Goal: Task Accomplishment & Management: Complete application form

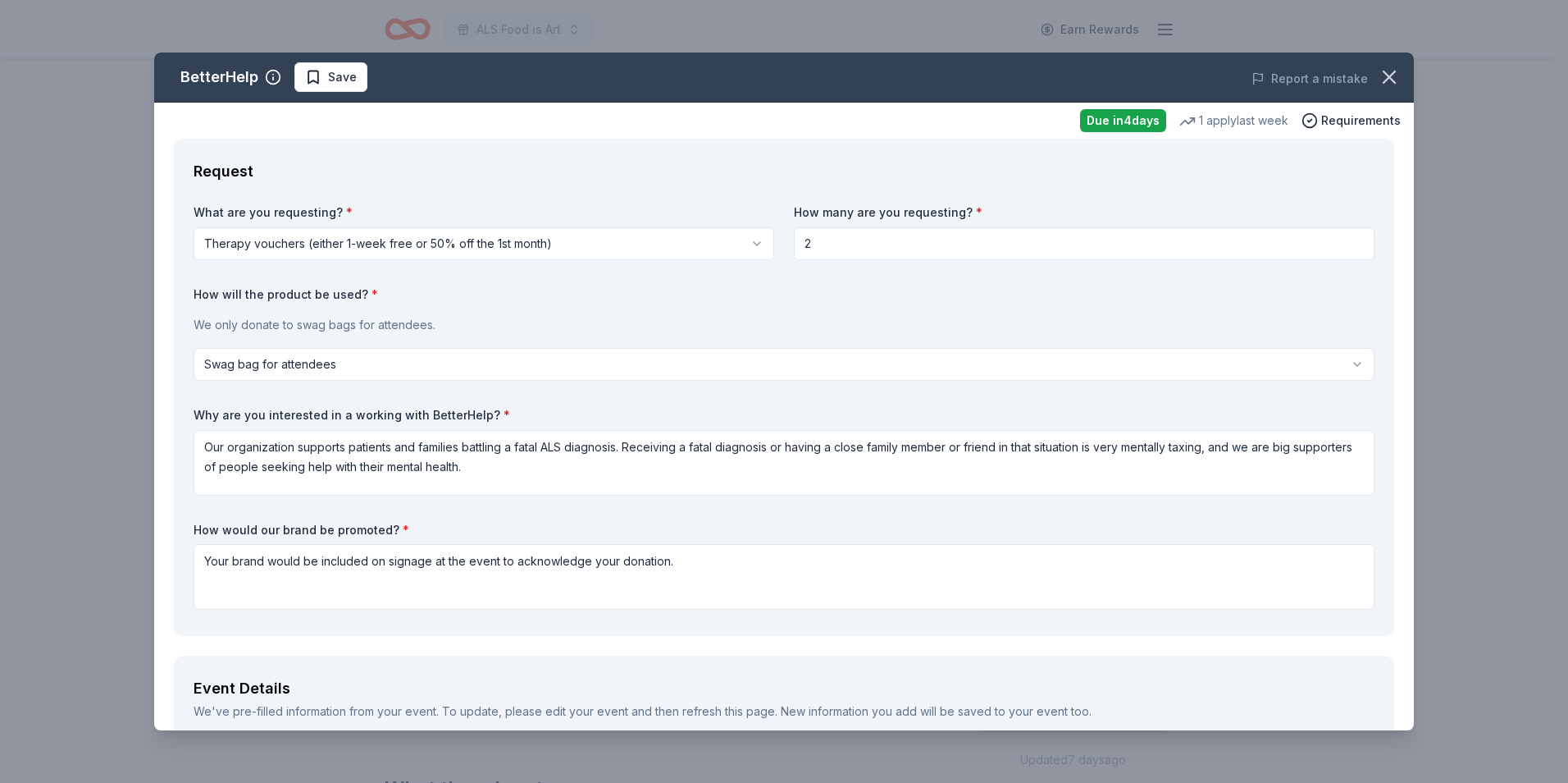
select select "swagBag"
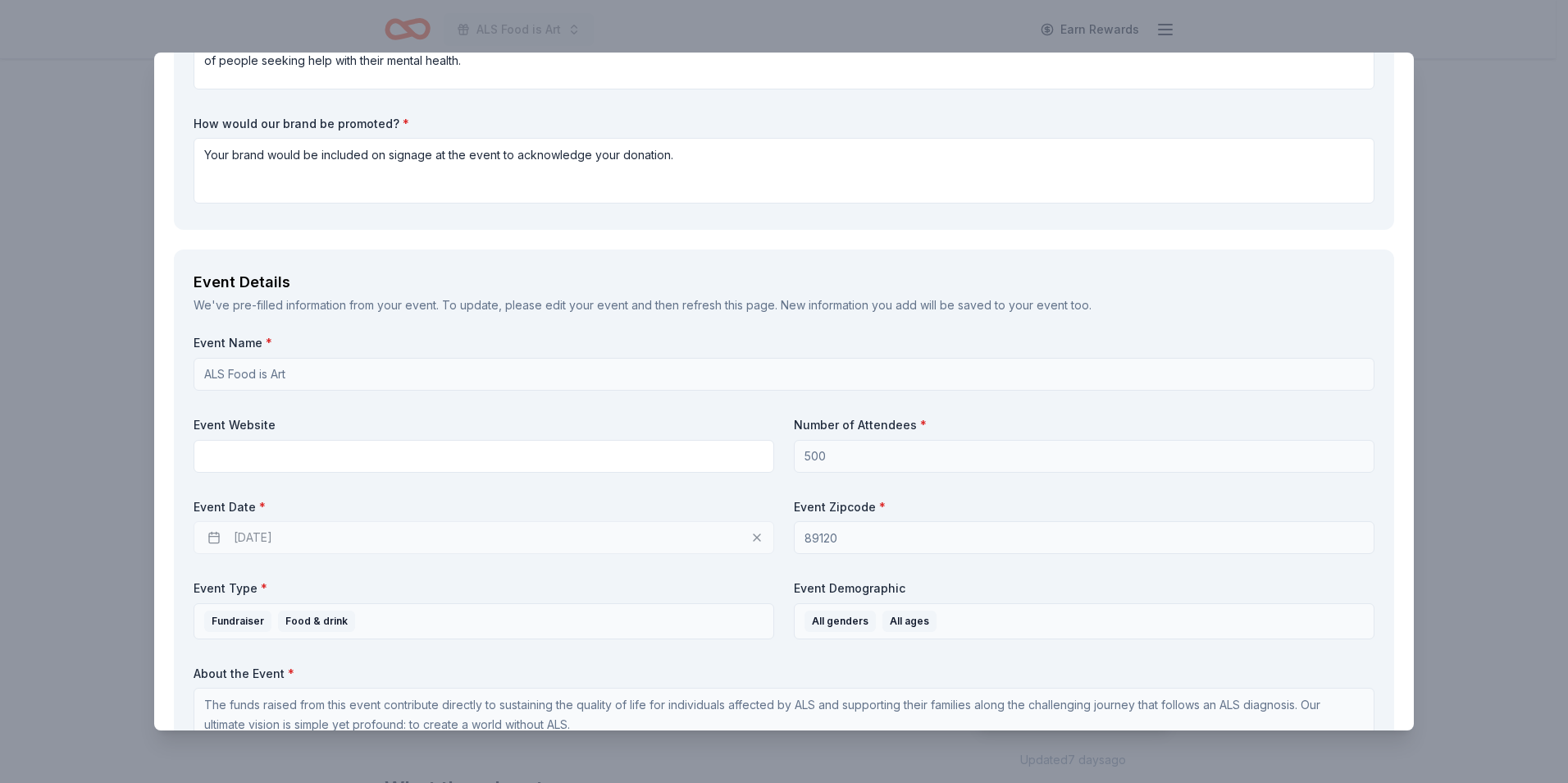
scroll to position [410, 0]
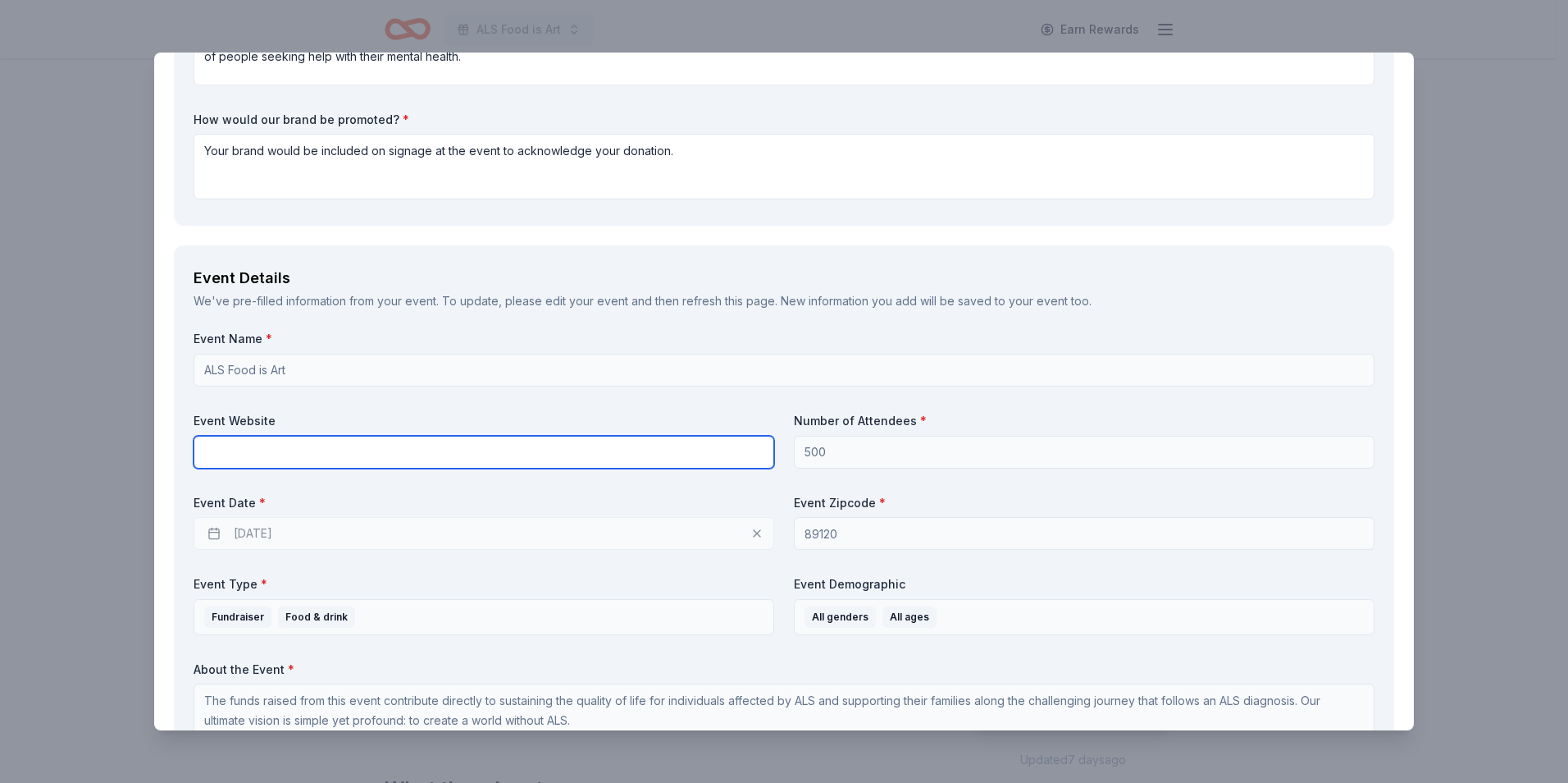
click at [301, 466] on input "text" at bounding box center [484, 452] width 580 height 33
click at [279, 452] on input "text" at bounding box center [484, 452] width 580 height 33
paste input "https://alsofnevada.org/get-involved/food-is-art/"
type input "https://alsofnevada.org/get-involved/food-is-art/"
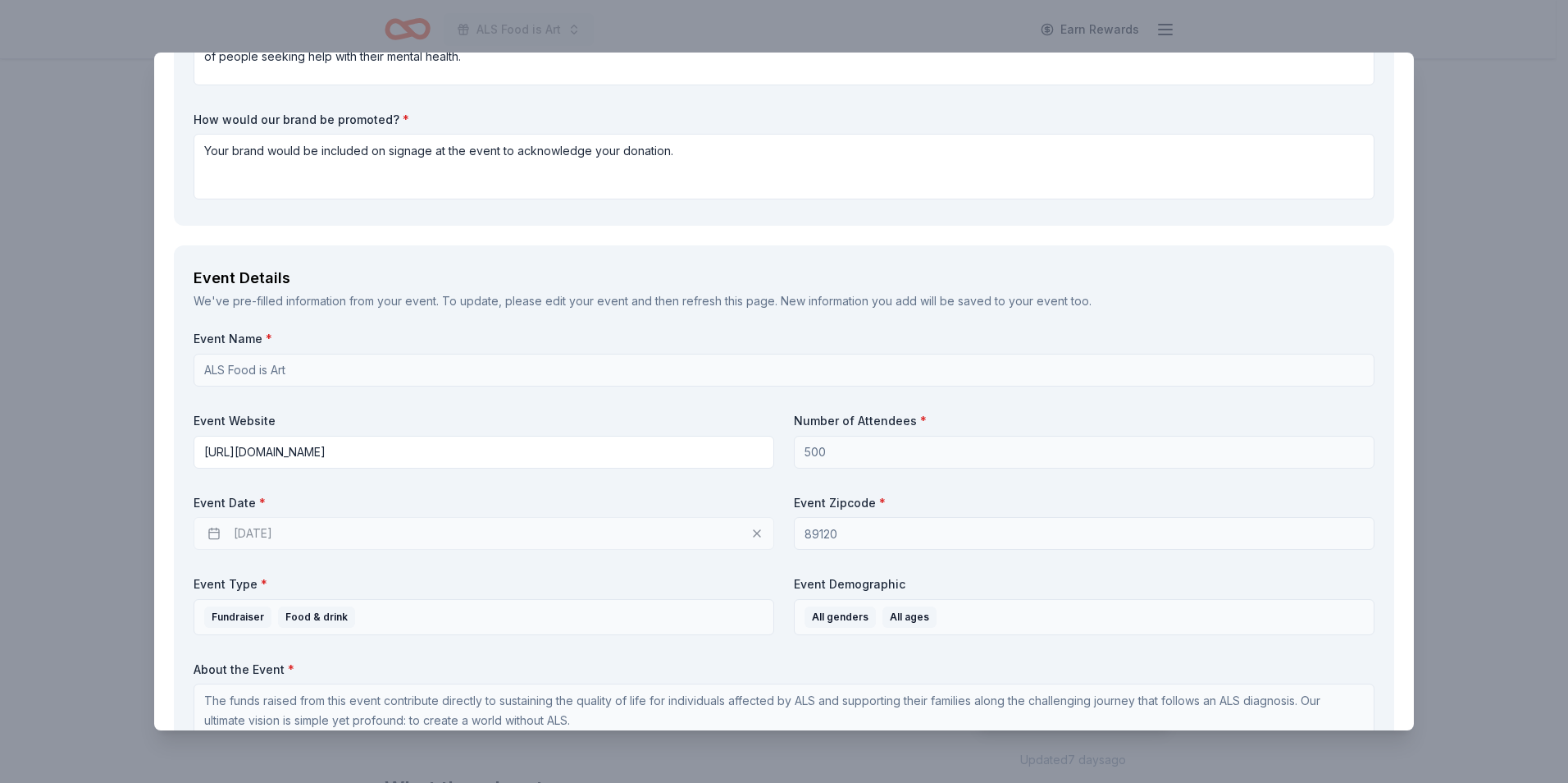
click at [334, 526] on div "10/23/2025" at bounding box center [484, 533] width 580 height 33
click at [757, 532] on div "10/23/2025" at bounding box center [484, 533] width 580 height 33
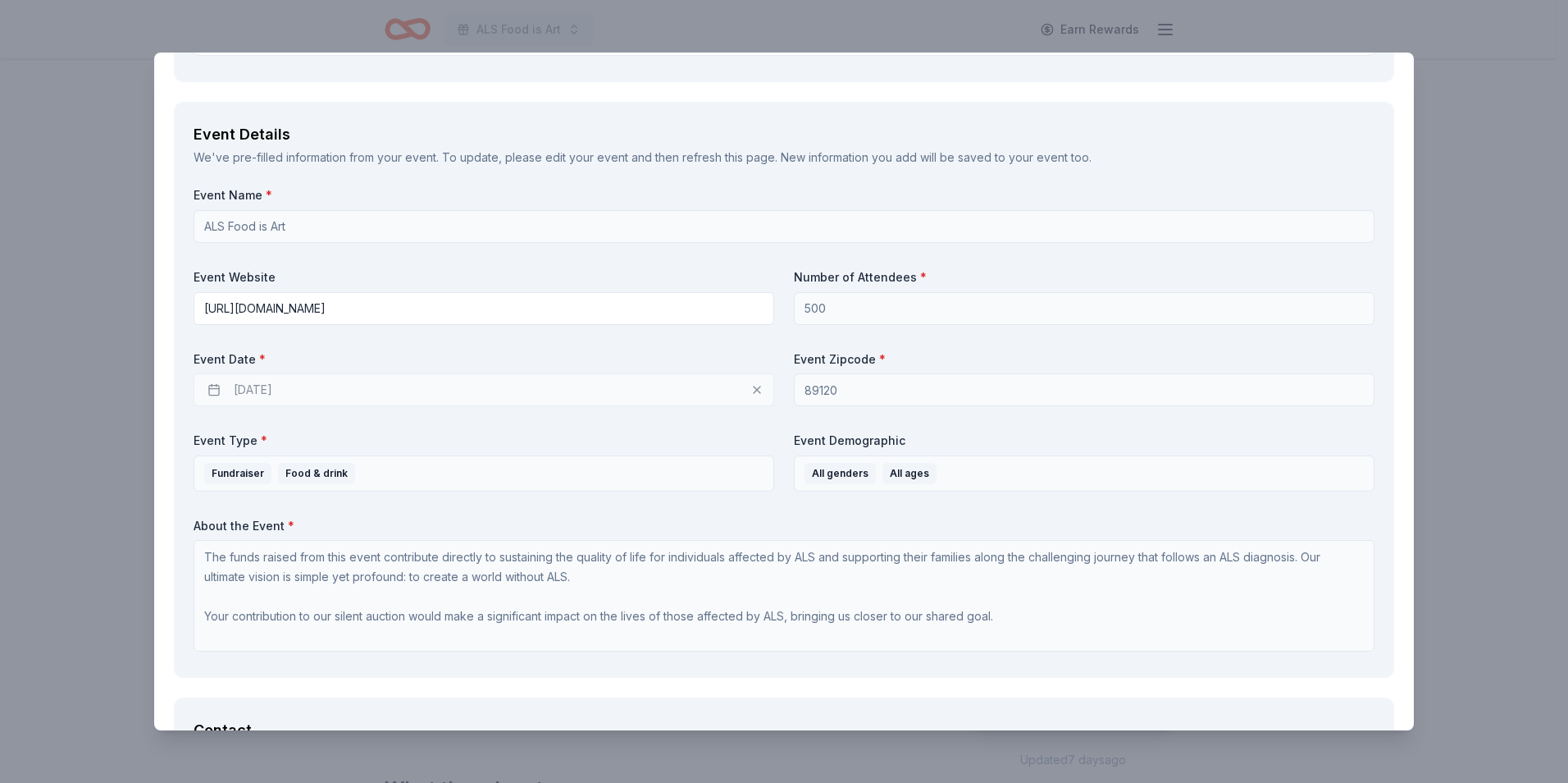
scroll to position [575, 0]
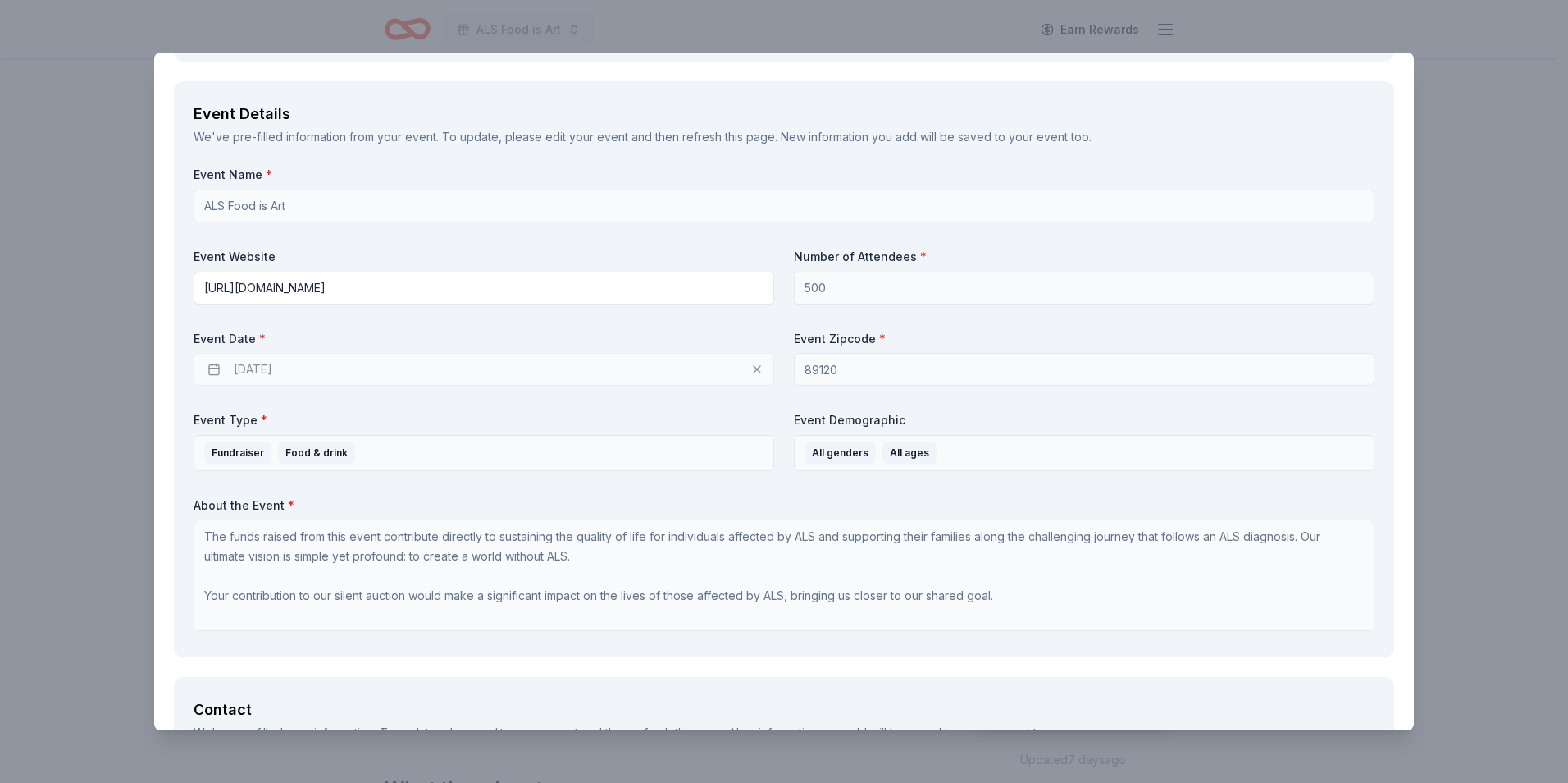
click at [206, 383] on div "Event Name * ALS Food is Art Event Website https://alsofnevada.org/get-involved…" at bounding box center [784, 402] width 1181 height 471
click at [225, 368] on div "10/23/2025" at bounding box center [484, 369] width 580 height 33
drag, startPoint x: 233, startPoint y: 366, endPoint x: 248, endPoint y: 366, distance: 15.0
click at [241, 366] on div "10/23/2025" at bounding box center [484, 369] width 580 height 33
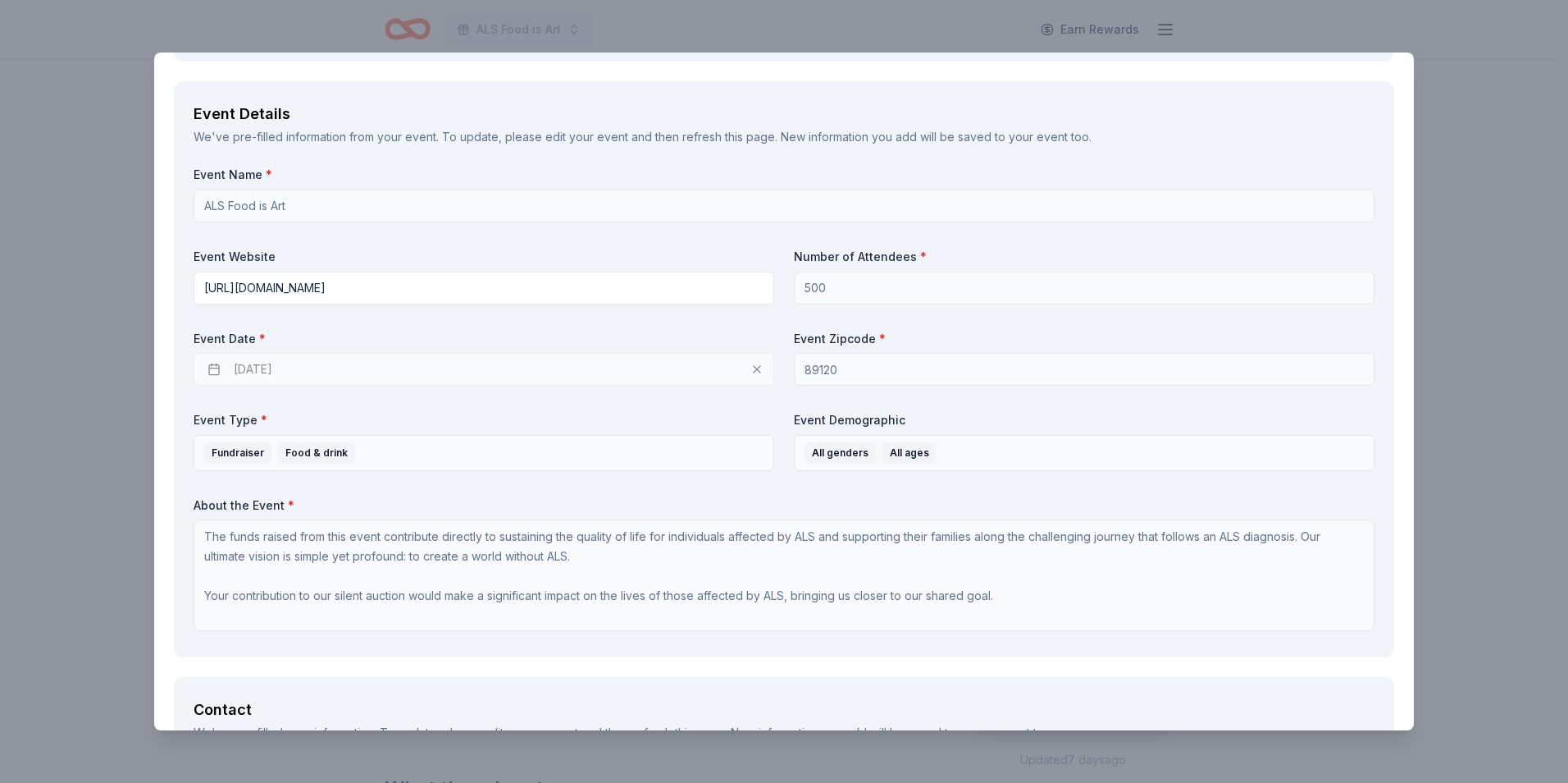
drag, startPoint x: 356, startPoint y: 373, endPoint x: 471, endPoint y: 370, distance: 115.0
click at [361, 372] on div "10/23/2025" at bounding box center [484, 369] width 580 height 33
click at [695, 371] on div "10/23/2025" at bounding box center [484, 369] width 580 height 33
click at [749, 373] on div "10/23/2025" at bounding box center [484, 369] width 580 height 33
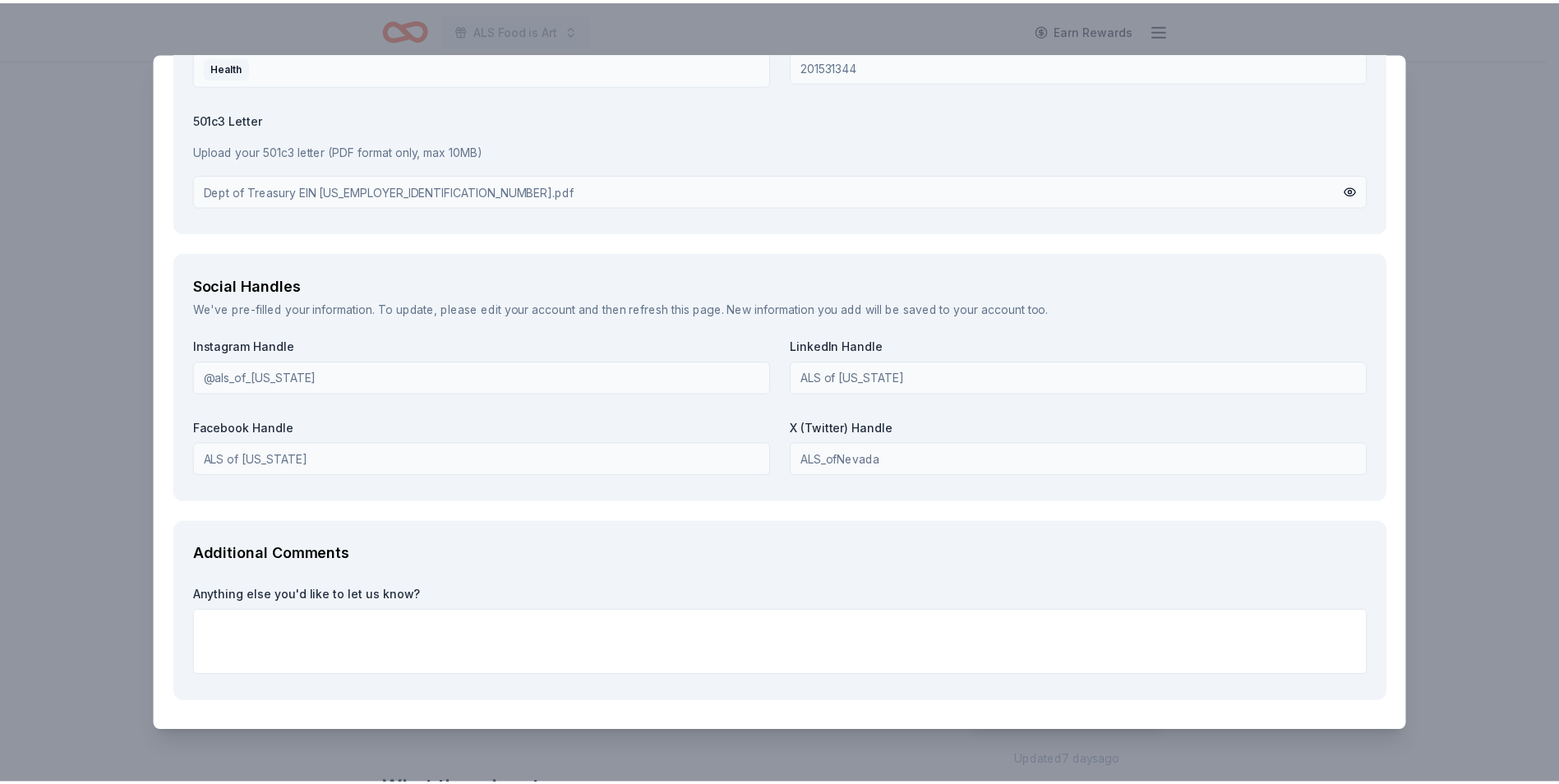
scroll to position [1833, 0]
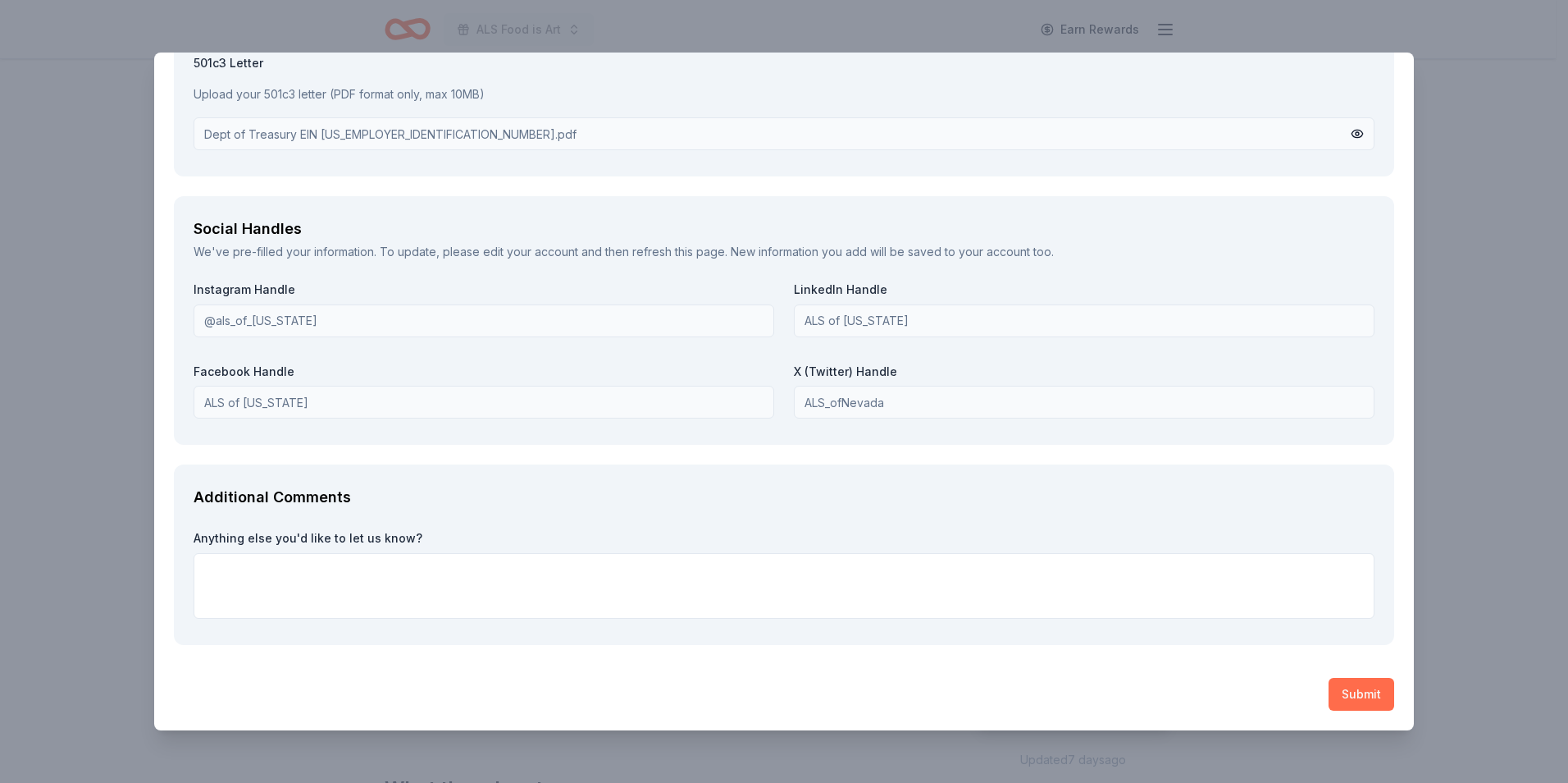
click at [1371, 689] on button "Submit" at bounding box center [1362, 694] width 66 height 33
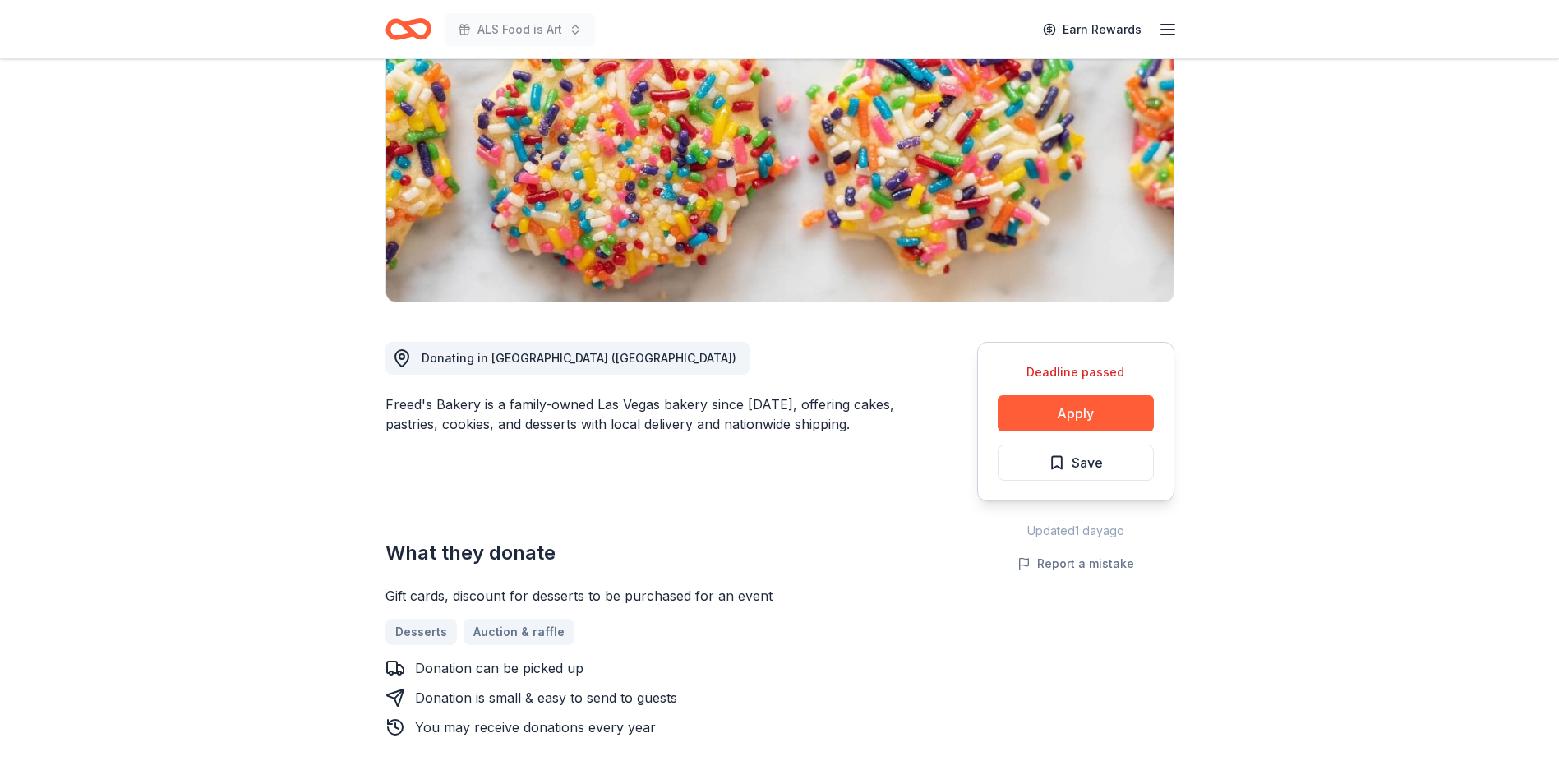
scroll to position [246, 0]
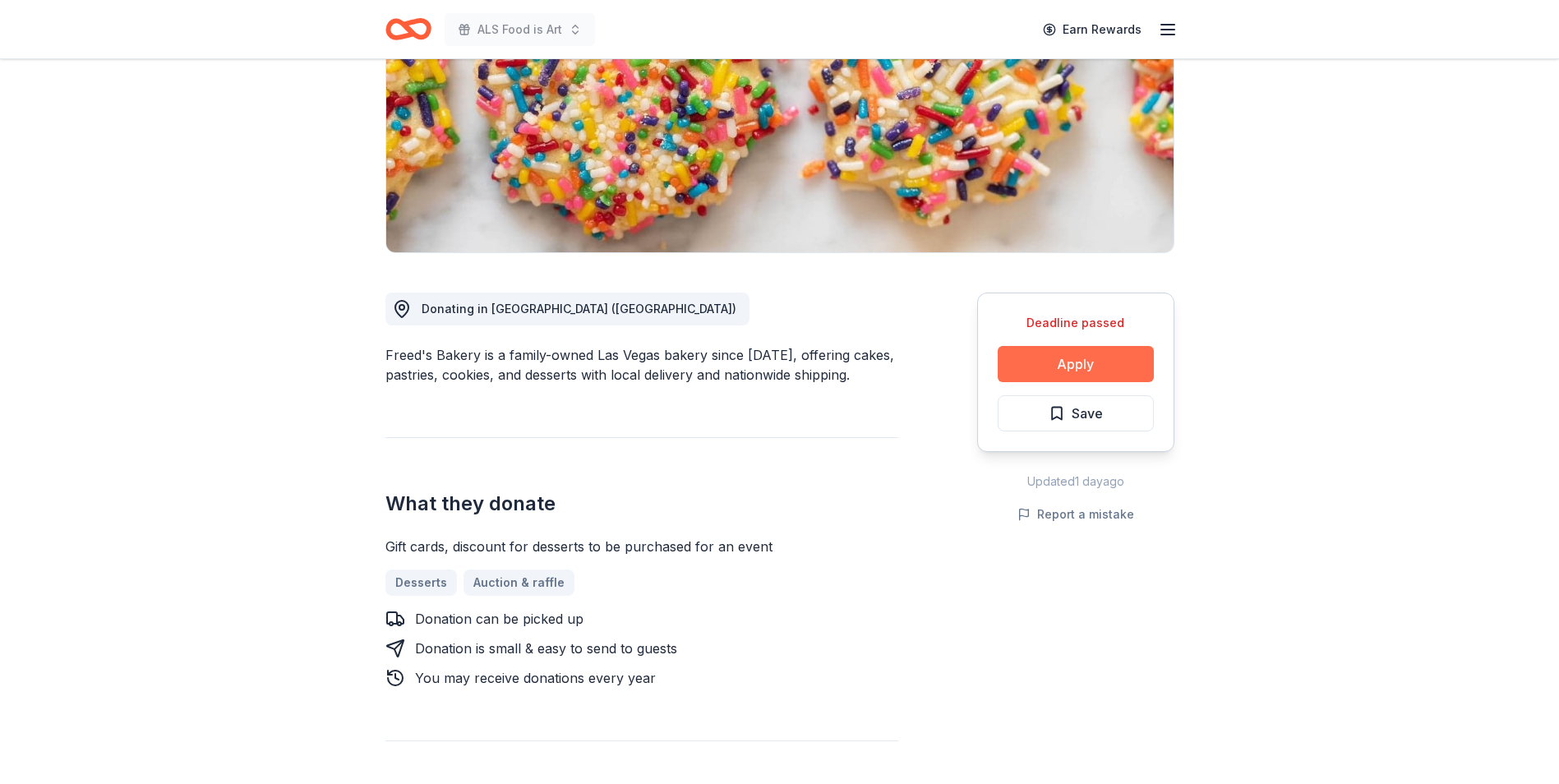
click at [1139, 361] on button "Apply" at bounding box center [1076, 363] width 156 height 36
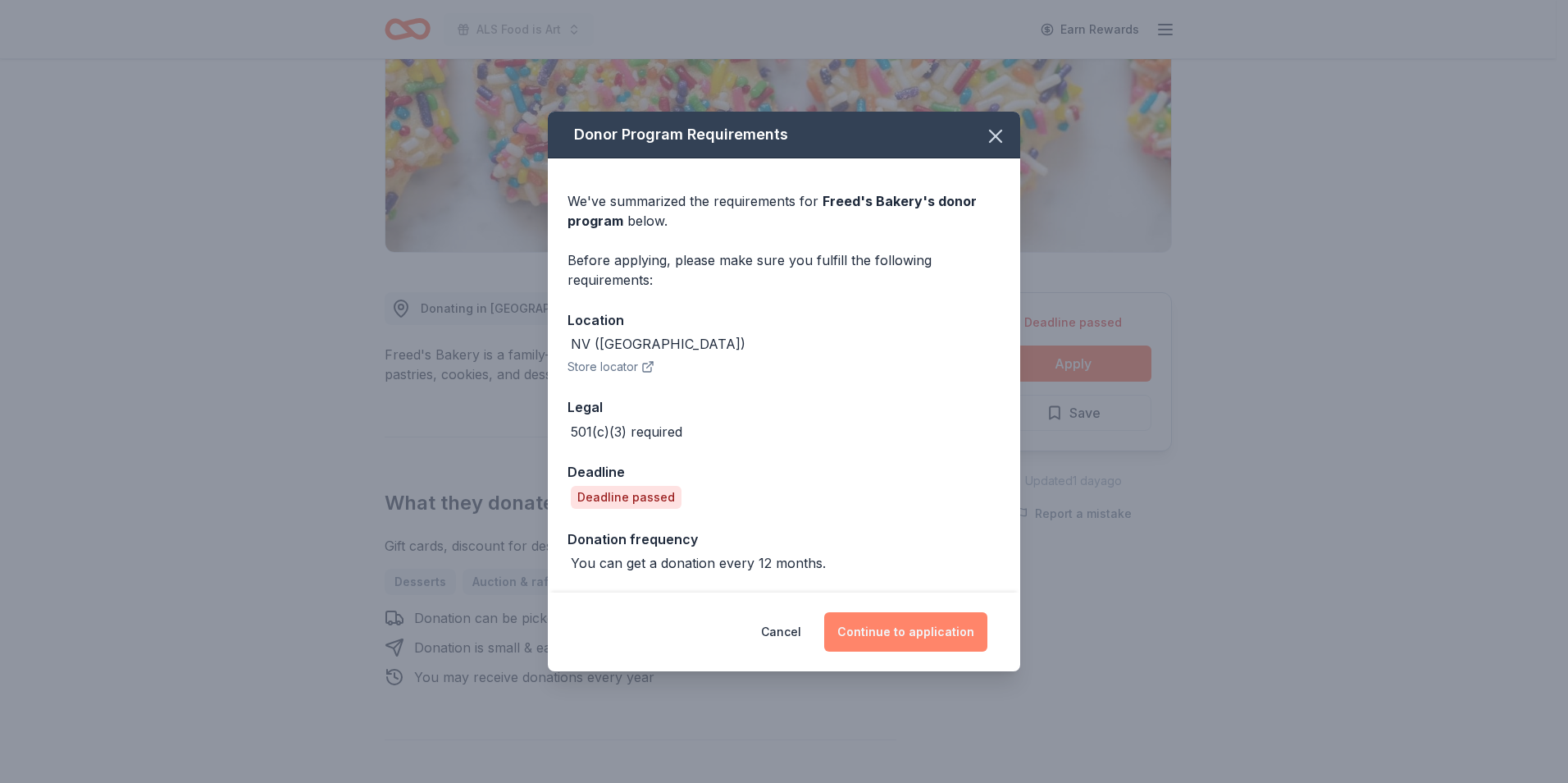
click at [901, 632] on button "Continue to application" at bounding box center [906, 631] width 163 height 40
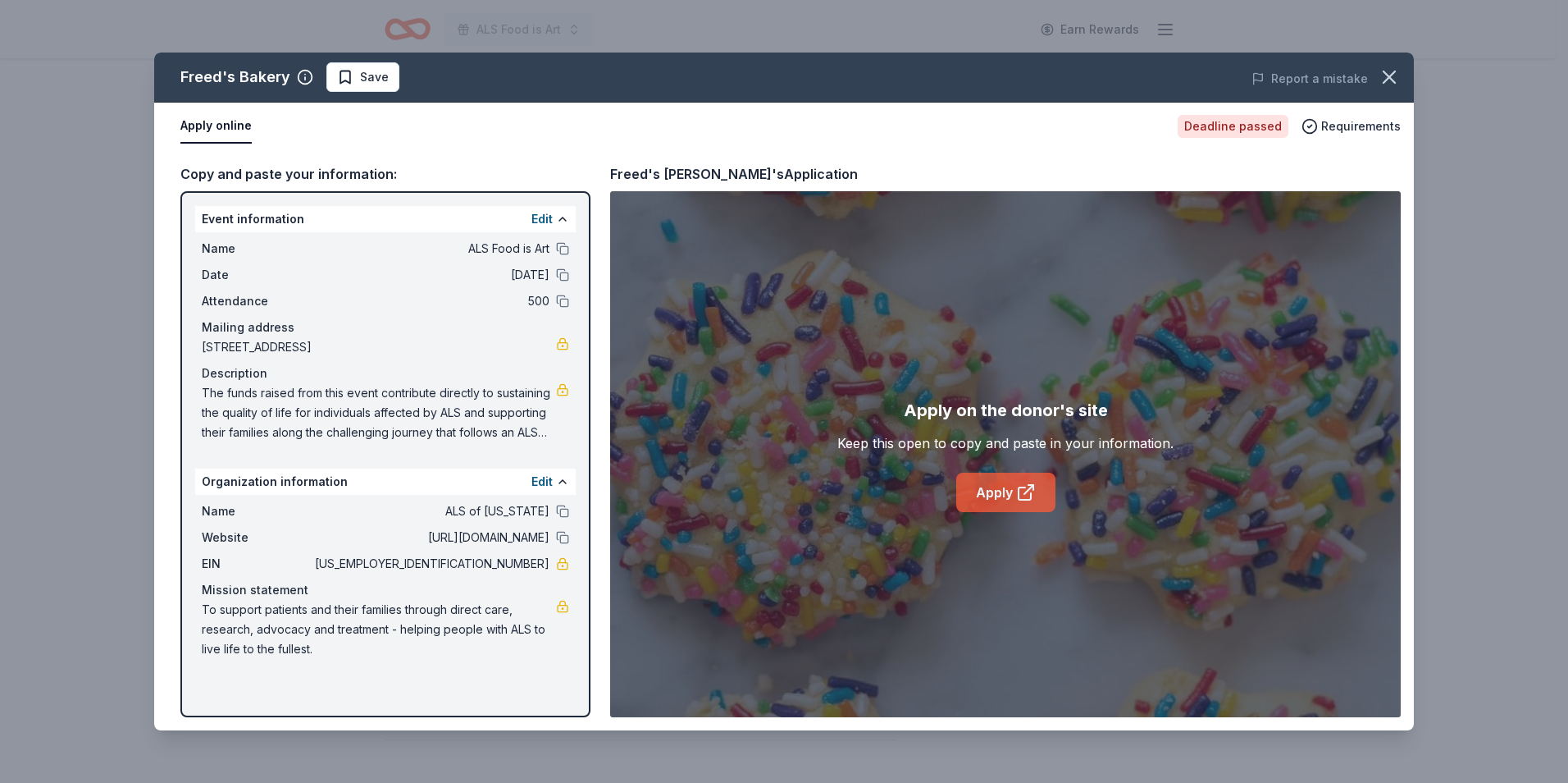
click at [999, 480] on link "Apply" at bounding box center [1006, 492] width 99 height 40
click at [1396, 70] on icon "button" at bounding box center [1390, 78] width 23 height 23
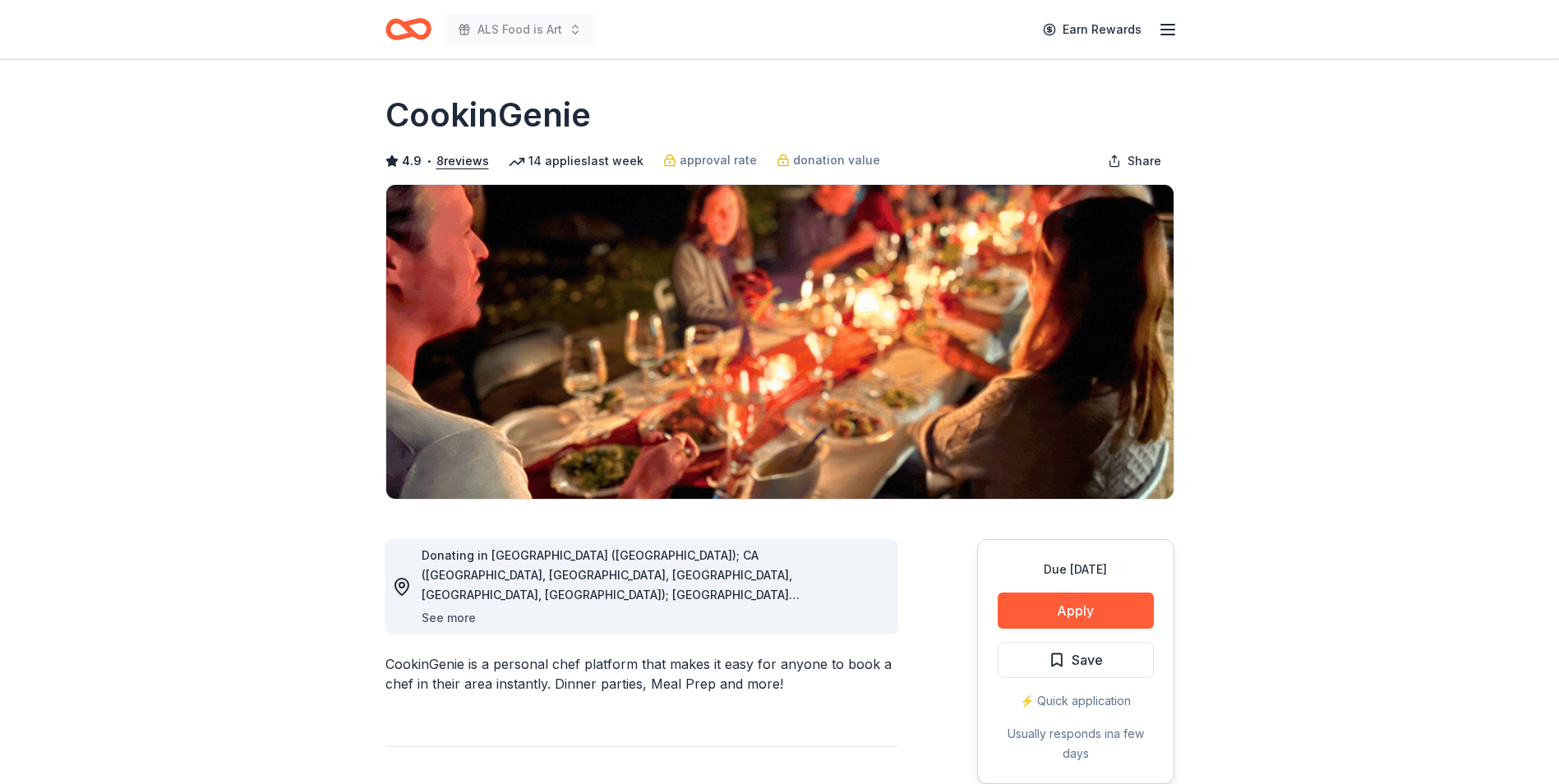
click at [457, 617] on button "See more" at bounding box center [448, 617] width 54 height 19
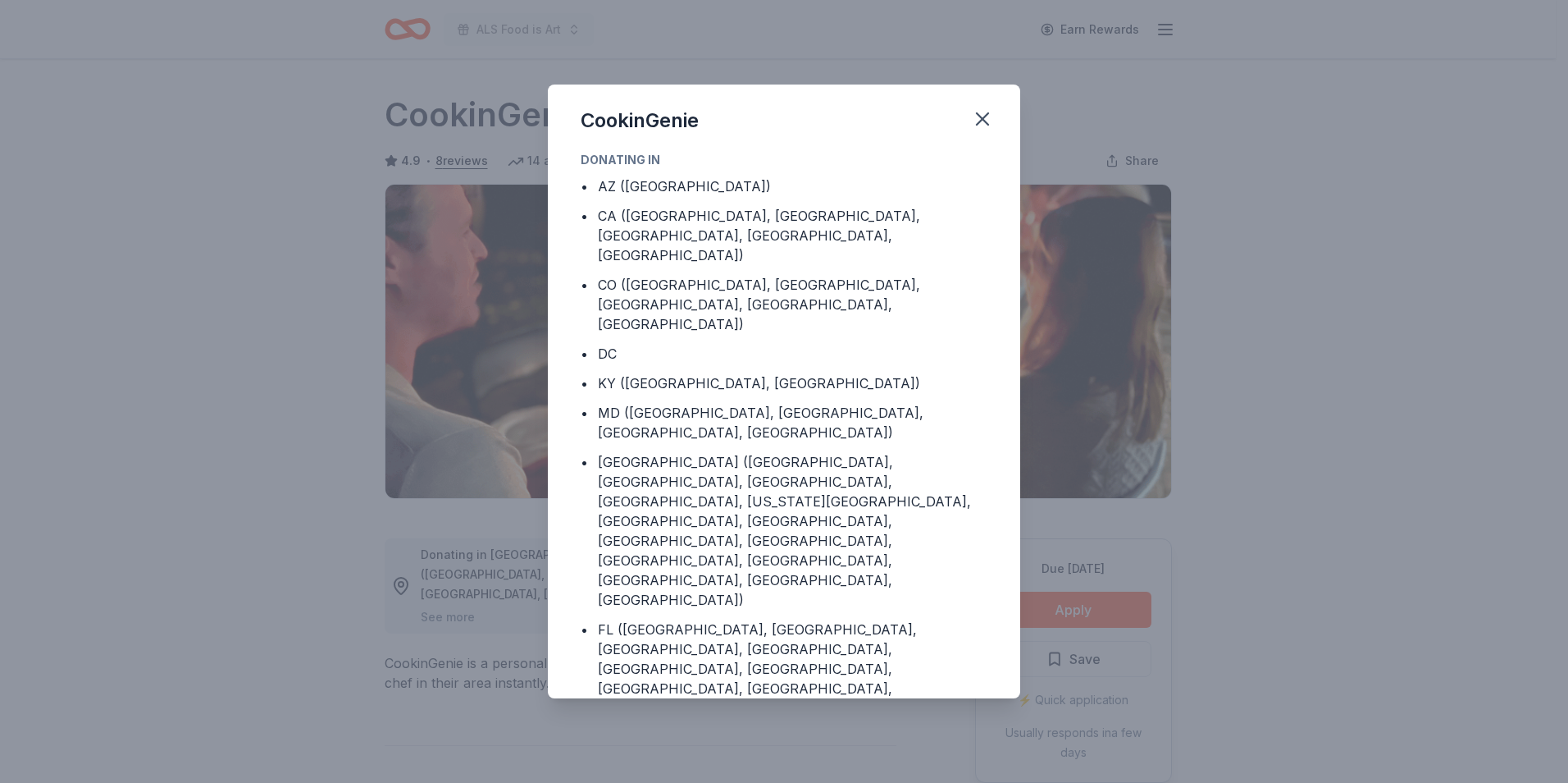
click at [457, 616] on div "CookinGenie Donating in • AZ (Maricopa County) • CA (Los Angeles County, Rivers…" at bounding box center [784, 392] width 1568 height 783
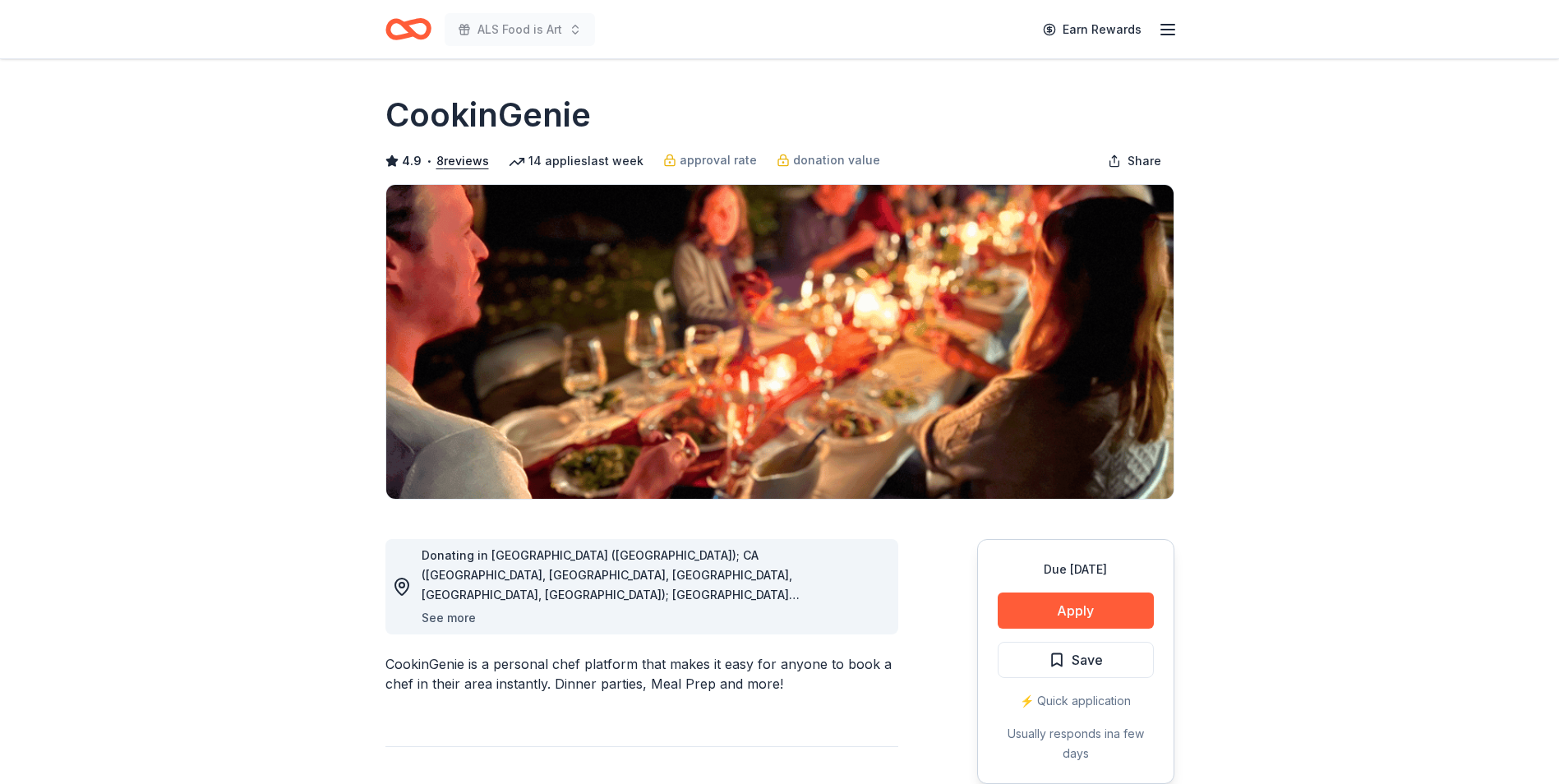
click at [462, 618] on button "See more" at bounding box center [448, 617] width 54 height 19
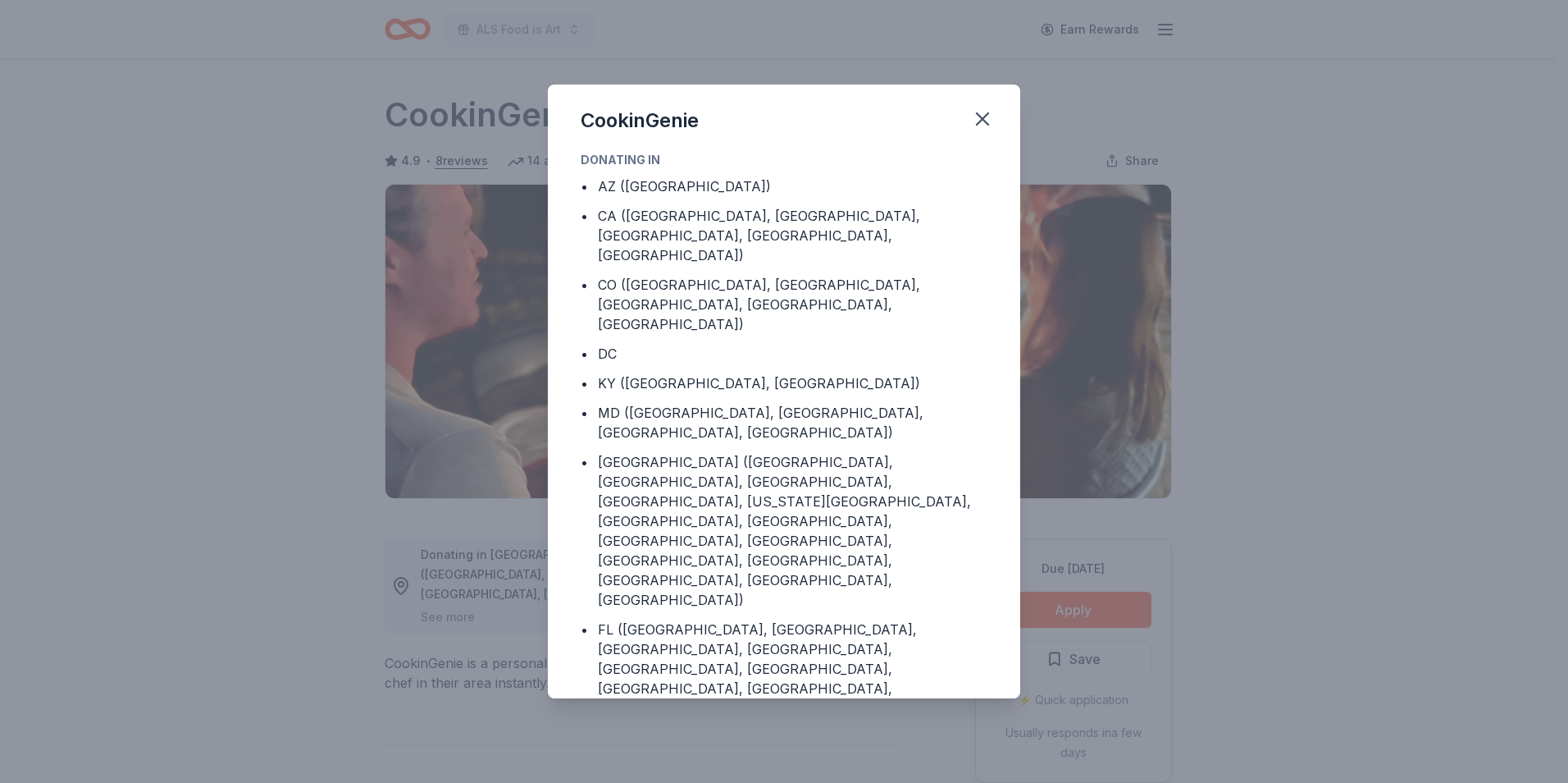
scroll to position [62, 0]
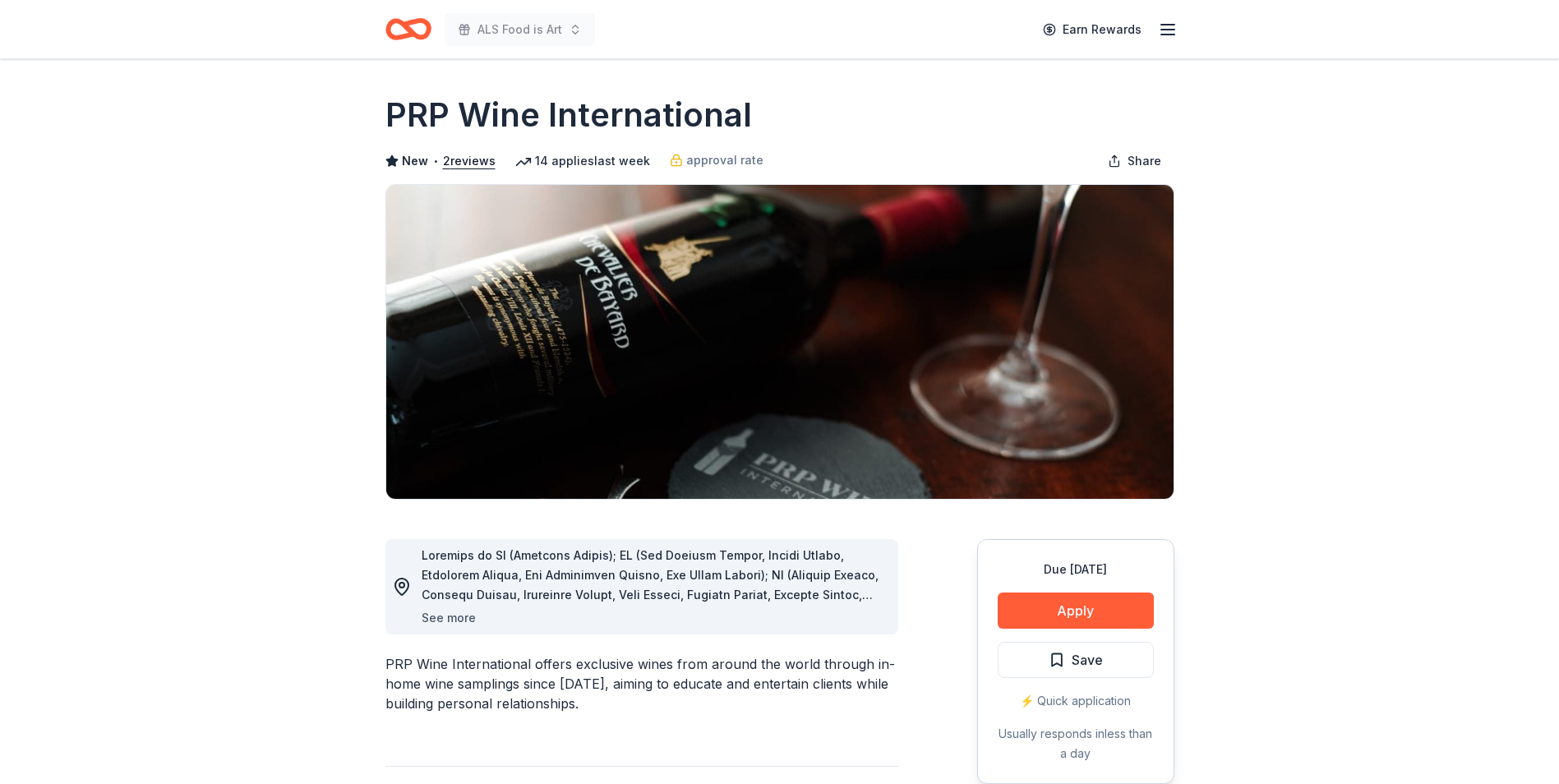
click at [429, 622] on button "See more" at bounding box center [448, 617] width 54 height 19
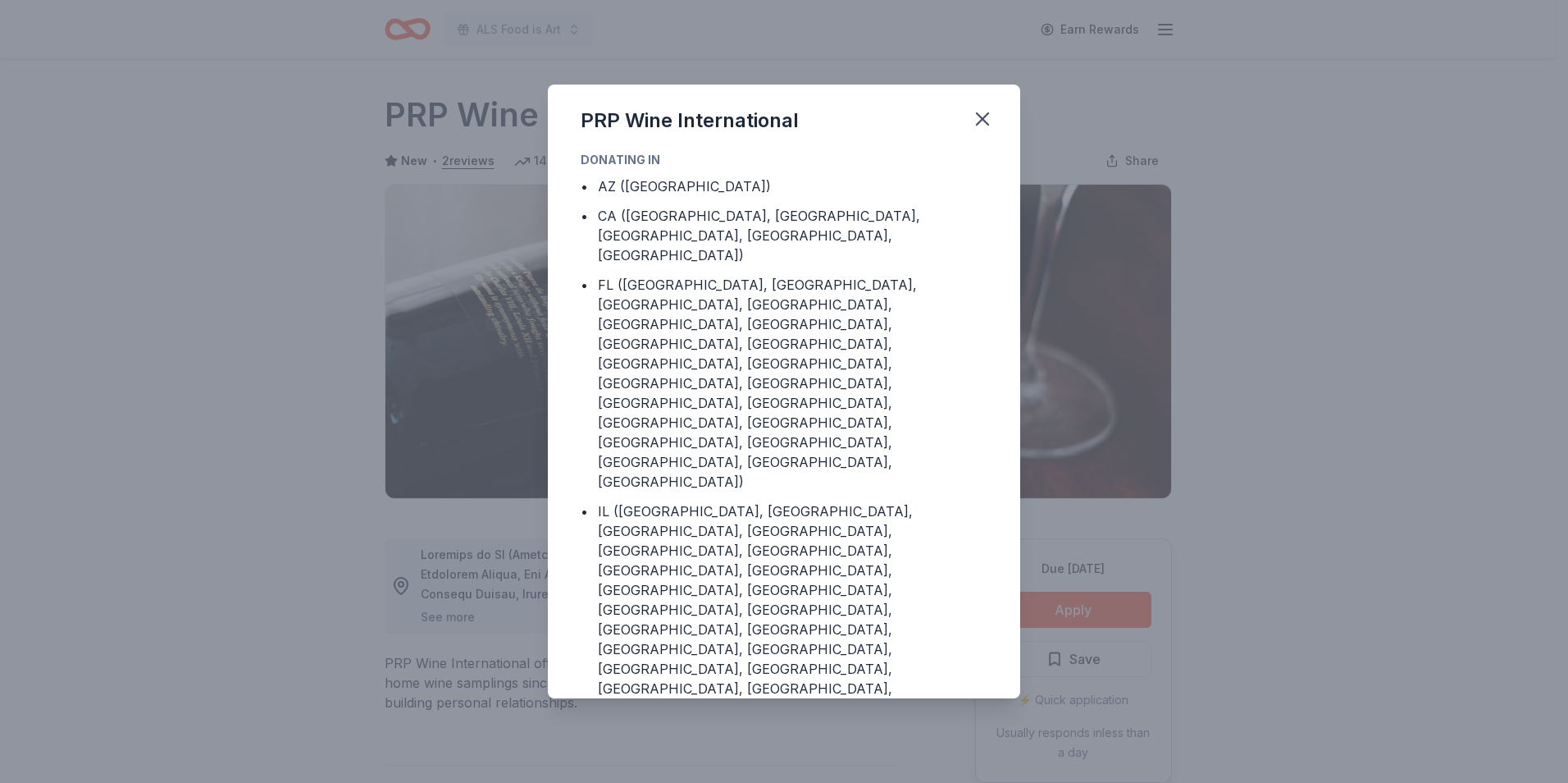
click at [441, 618] on div "PRP Wine International Donating in • AZ (Maricopa County) • CA (Los Angeles Cou…" at bounding box center [784, 392] width 1568 height 783
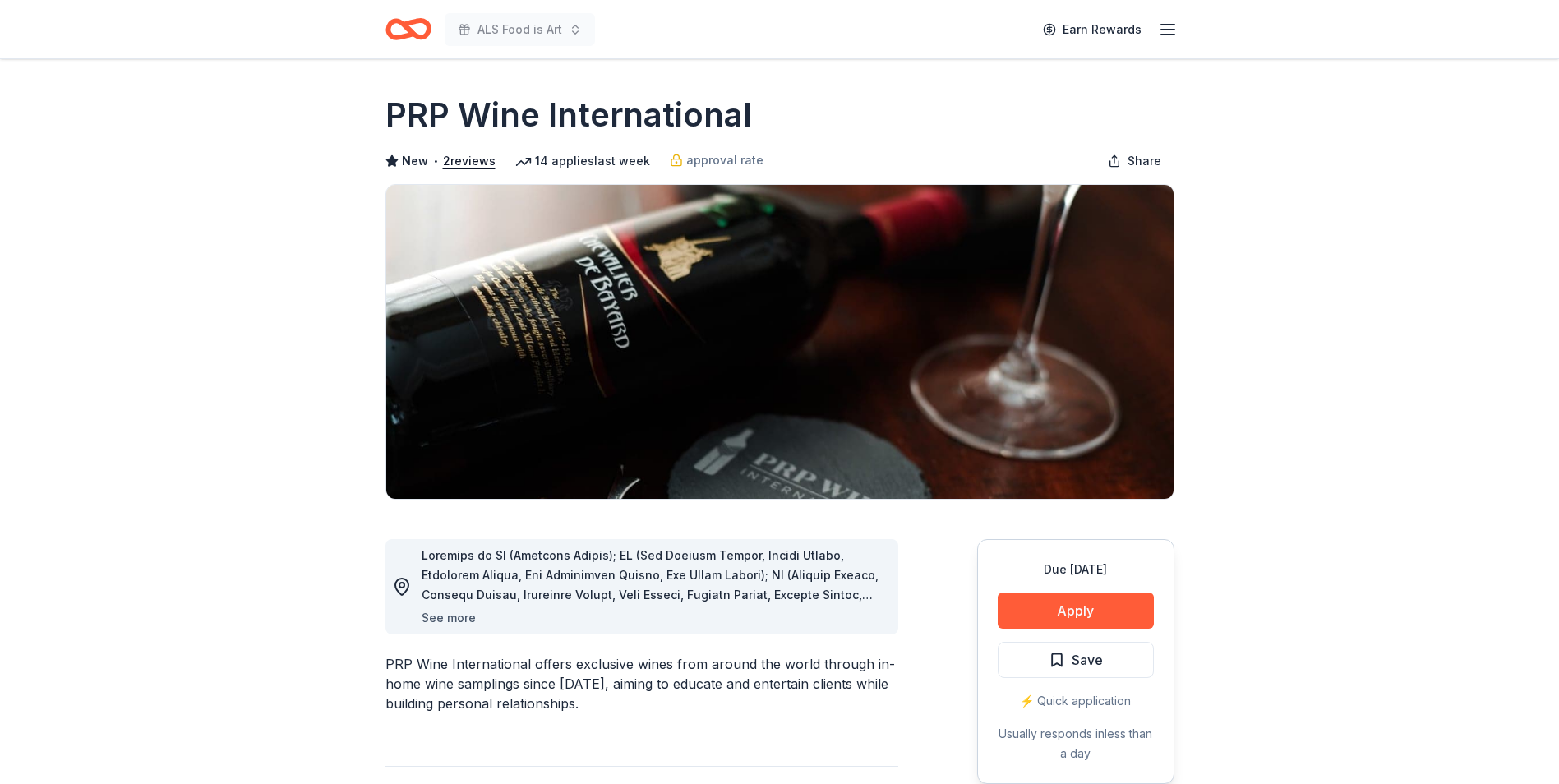
click at [442, 619] on button "See more" at bounding box center [448, 617] width 54 height 19
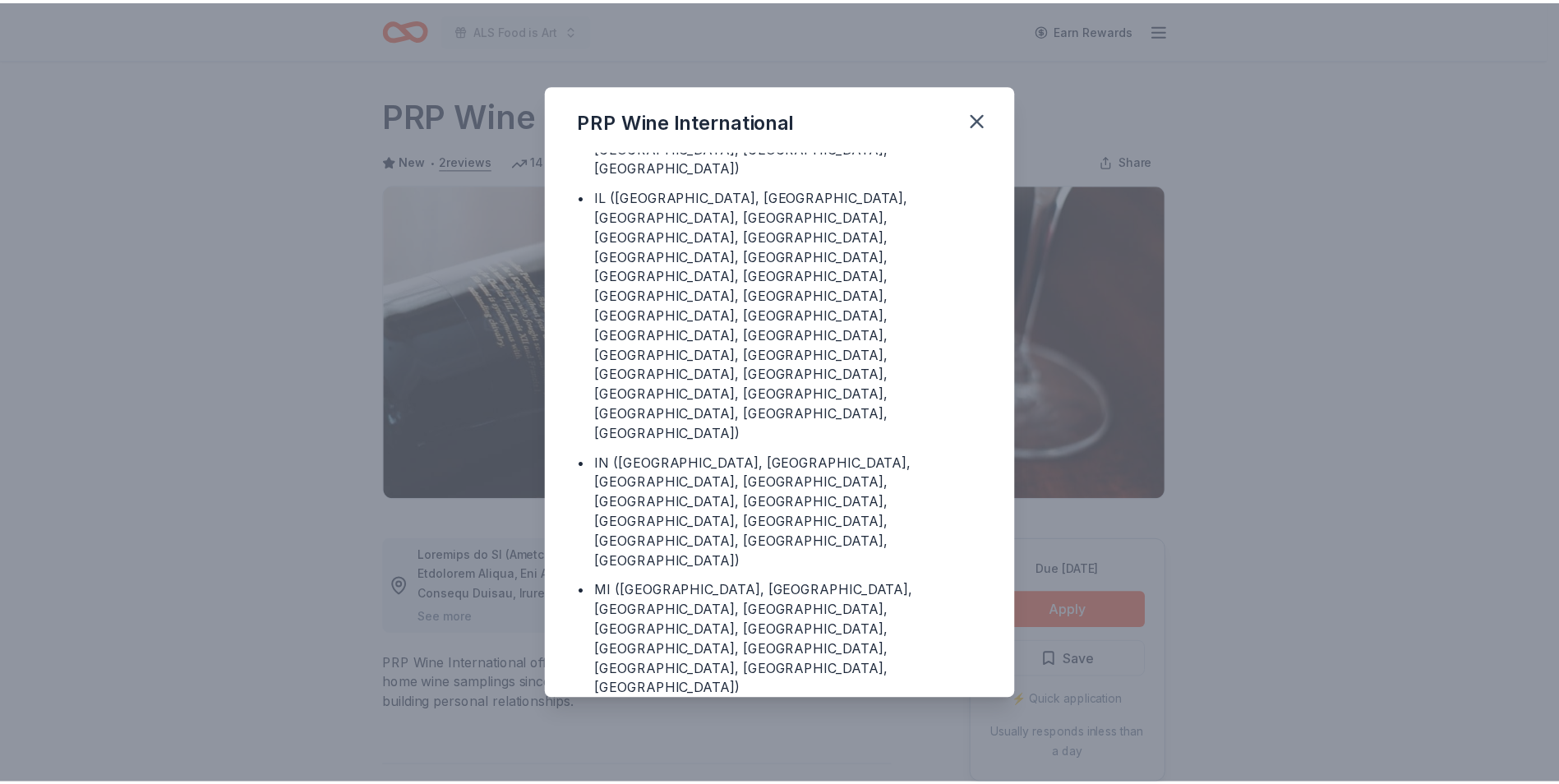
scroll to position [318, 0]
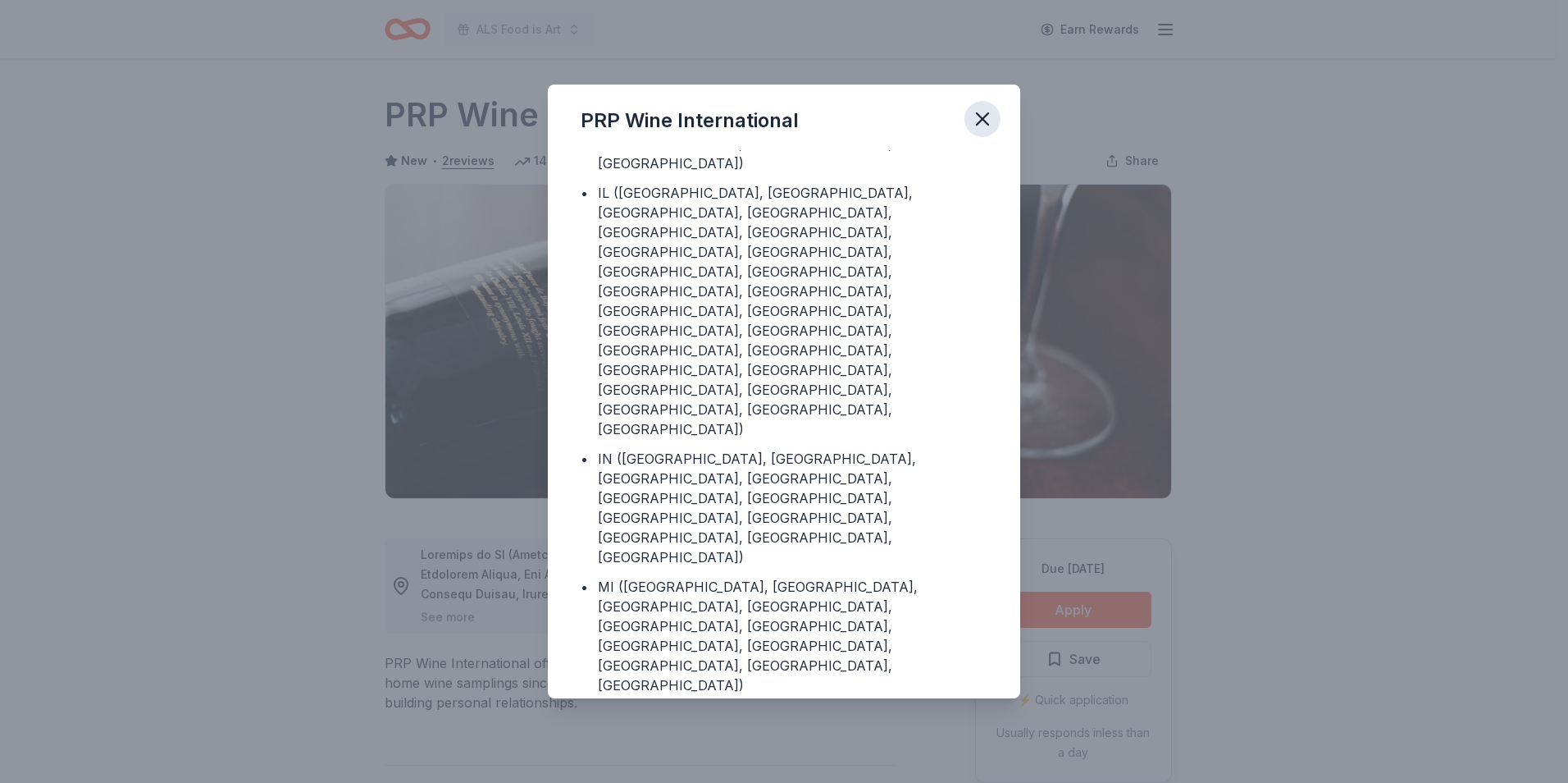
click at [986, 123] on icon "button" at bounding box center [983, 119] width 23 height 23
